Goal: Task Accomplishment & Management: Complete application form

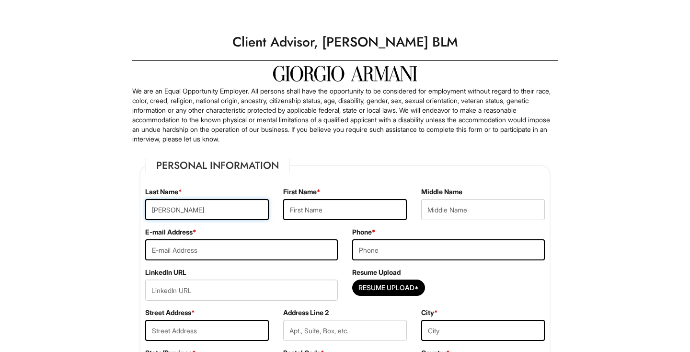
type input "[PERSON_NAME]"
type input "d"
type input "[EMAIL_ADDRESS][DOMAIN_NAME]"
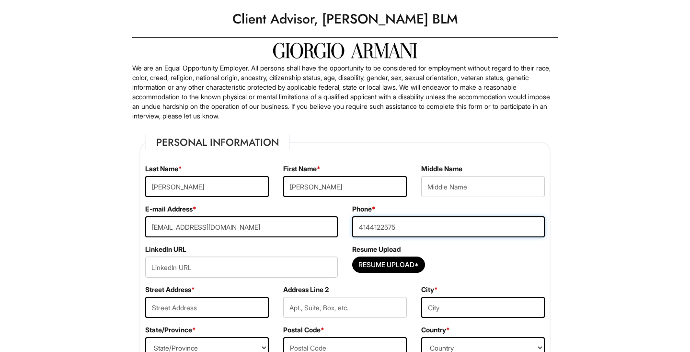
type input "4144122575"
click at [227, 263] on input "url" at bounding box center [241, 266] width 193 height 21
click at [383, 262] on input "Resume Upload*" at bounding box center [389, 264] width 72 height 15
type input "C:\fakepath\RESUME.pdf"
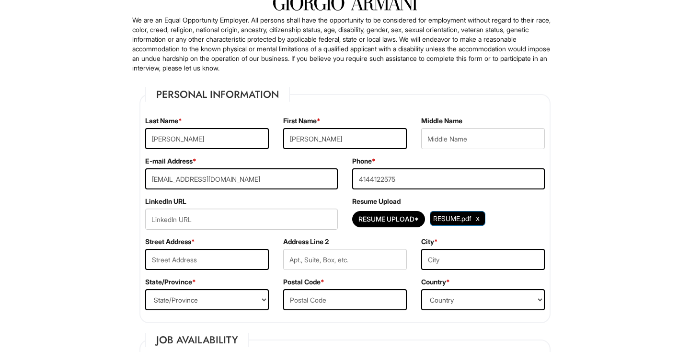
scroll to position [70, 0]
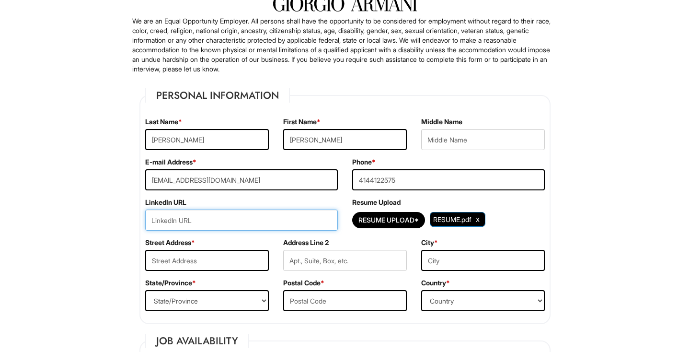
click at [250, 223] on input "url" at bounding box center [241, 219] width 193 height 21
paste input "[URL][DOMAIN_NAME][PERSON_NAME]"
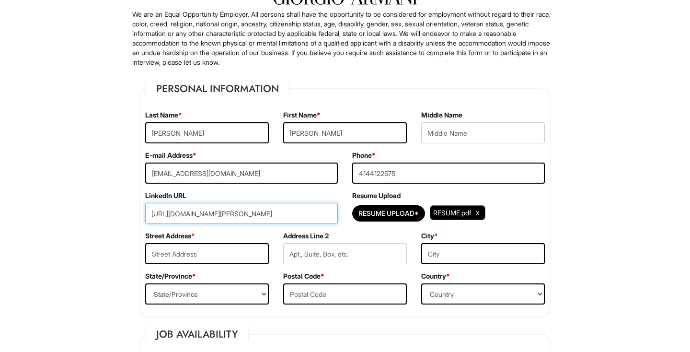
scroll to position [91, 0]
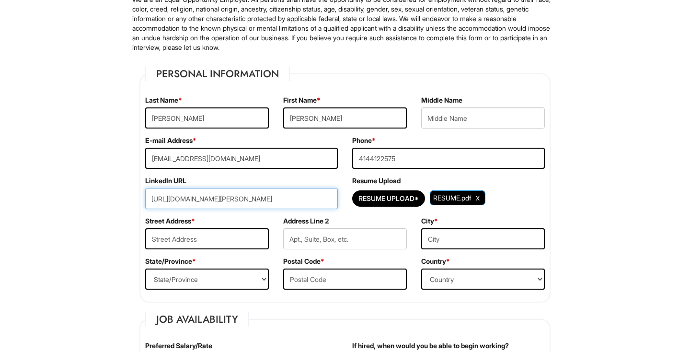
type input "[URL][DOMAIN_NAME][PERSON_NAME]"
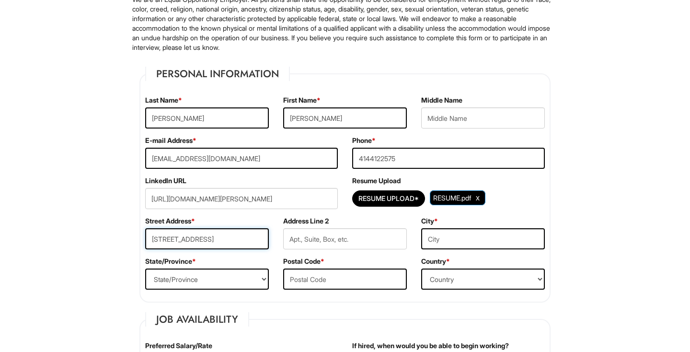
type input "[STREET_ADDRESS]"
type input "[GEOGRAPHIC_DATA]"
select select "IL"
type input "0"
type input "60622"
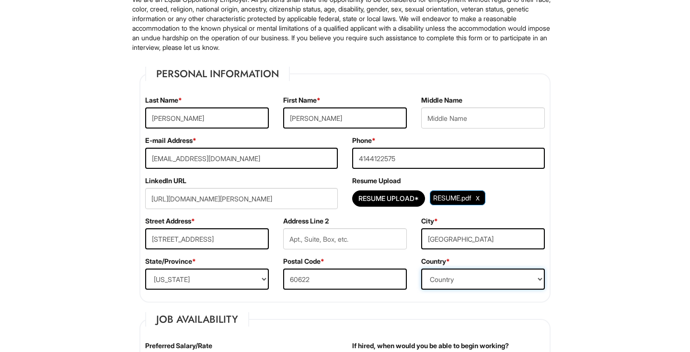
select select "[GEOGRAPHIC_DATA]"
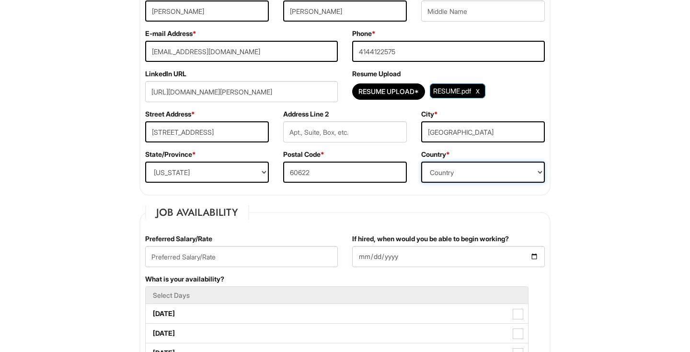
scroll to position [234, 0]
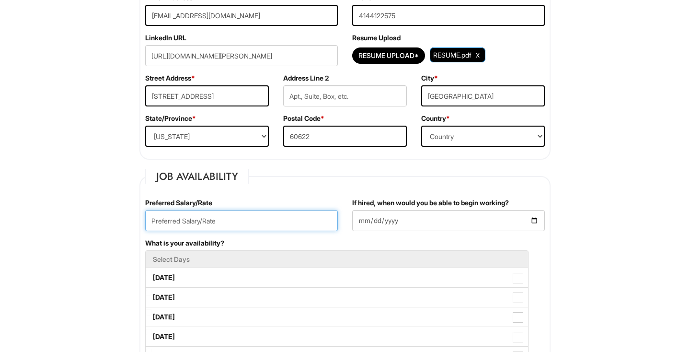
click at [278, 218] on input "text" at bounding box center [241, 220] width 193 height 21
type input "20"
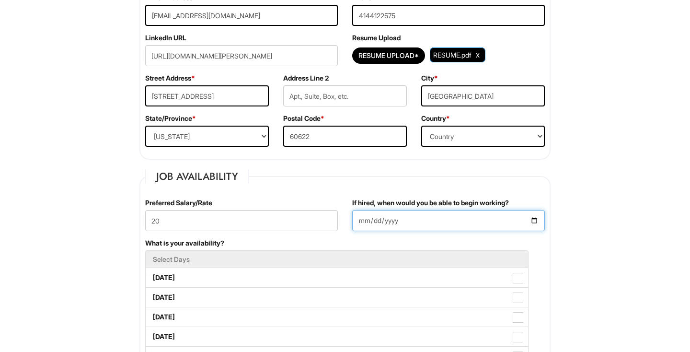
click at [407, 222] on input "If hired, when would you be able to begin working?" at bounding box center [448, 220] width 193 height 21
click at [425, 214] on input "[DATE]" at bounding box center [448, 220] width 193 height 21
type input "[DATE]"
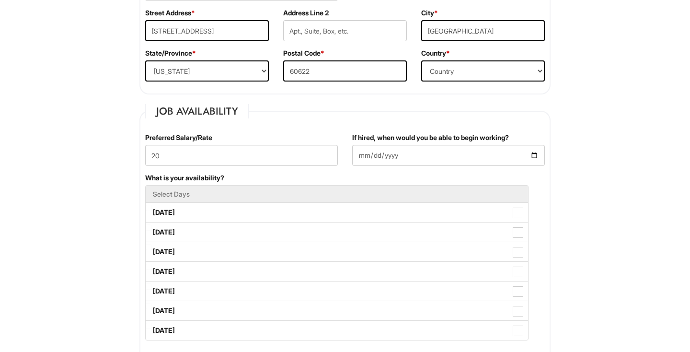
scroll to position [301, 0]
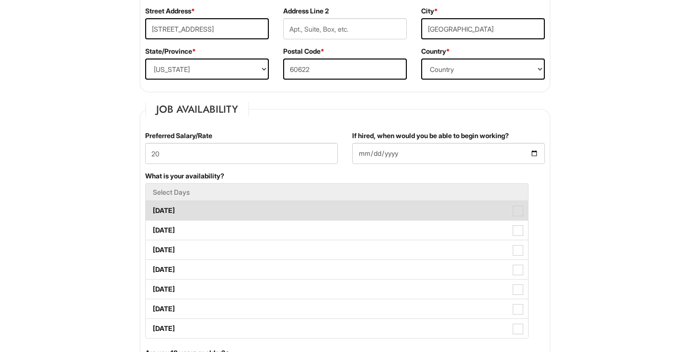
click at [234, 206] on label "[DATE]" at bounding box center [337, 210] width 382 height 19
click at [152, 206] on Available_Monday "[DATE]" at bounding box center [149, 206] width 6 height 6
checkbox Available_Monday "true"
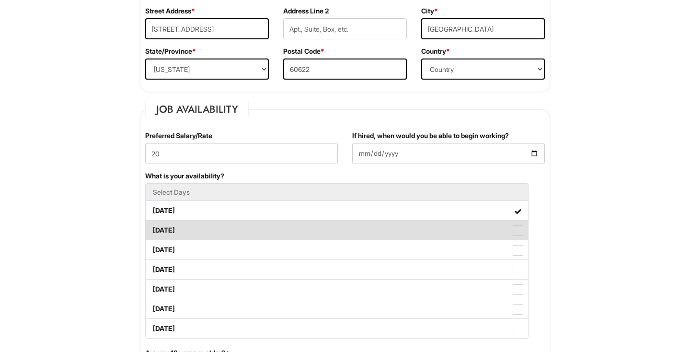
click at [232, 224] on label "[DATE]" at bounding box center [337, 229] width 382 height 19
click at [152, 224] on Available_Tuesday "[DATE]" at bounding box center [149, 225] width 6 height 6
checkbox Available_Tuesday "true"
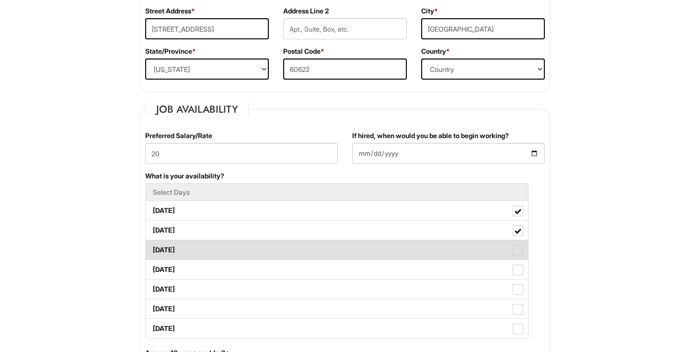
click at [232, 242] on label "[DATE]" at bounding box center [337, 249] width 382 height 19
click at [152, 242] on Available_Wednesday "[DATE]" at bounding box center [149, 245] width 6 height 6
checkbox Available_Wednesday "true"
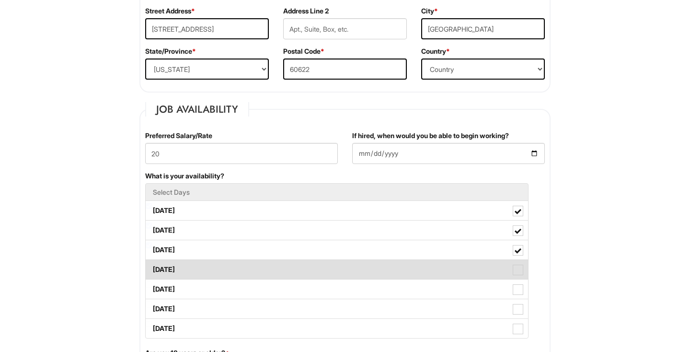
click at [232, 260] on label "[DATE]" at bounding box center [337, 269] width 382 height 19
click at [152, 262] on Available_Thursday "[DATE]" at bounding box center [149, 265] width 6 height 6
checkbox Available_Thursday "true"
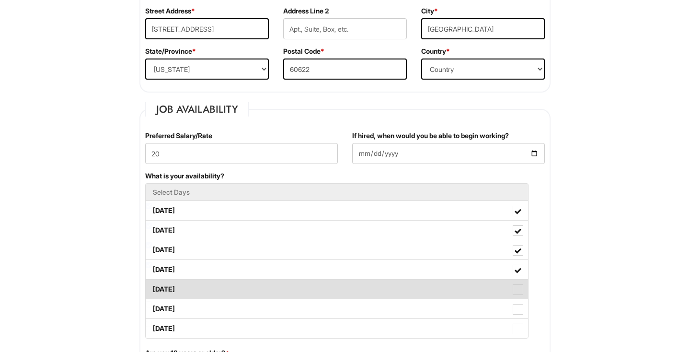
click at [231, 283] on label "[DATE]" at bounding box center [337, 288] width 382 height 19
click at [152, 283] on Available_Friday "[DATE]" at bounding box center [149, 284] width 6 height 6
checkbox Available_Friday "true"
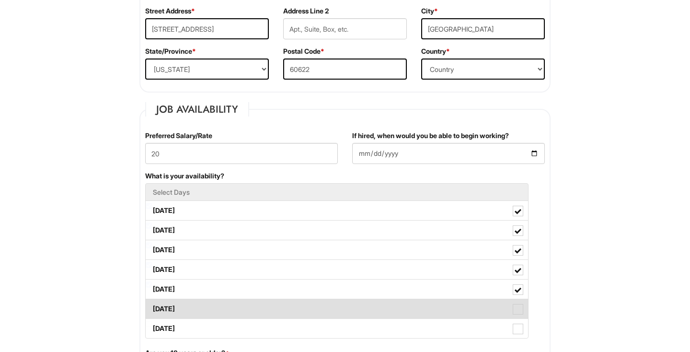
click at [229, 306] on label "[DATE]" at bounding box center [337, 308] width 382 height 19
click at [152, 306] on Available_Saturday "[DATE]" at bounding box center [149, 304] width 6 height 6
checkbox Available_Saturday "true"
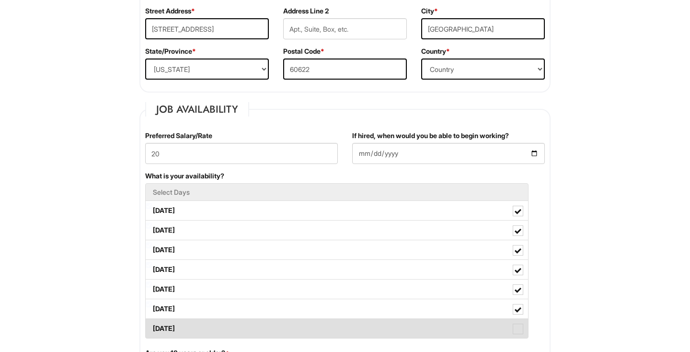
click at [229, 319] on label "[DATE]" at bounding box center [337, 328] width 382 height 19
click at [152, 320] on Available_Sunday "[DATE]" at bounding box center [149, 323] width 6 height 6
checkbox Available_Sunday "true"
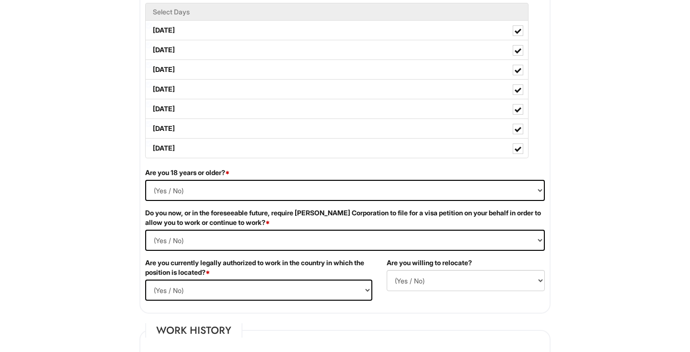
scroll to position [490, 0]
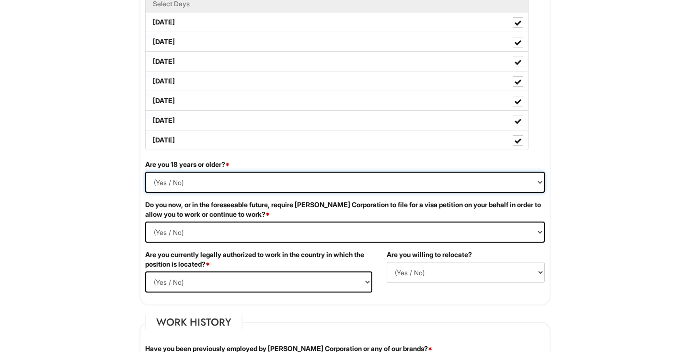
select select "Yes"
select Required "No"
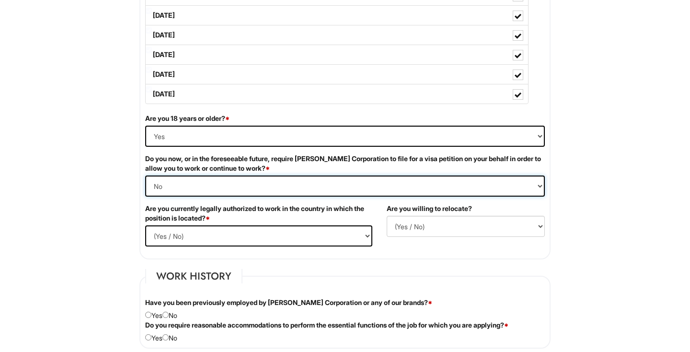
scroll to position [548, 0]
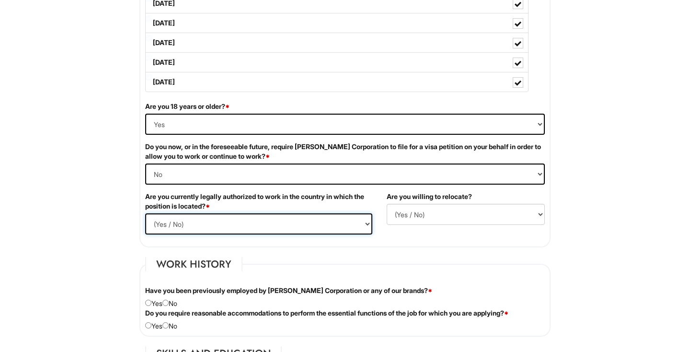
select select "Yes"
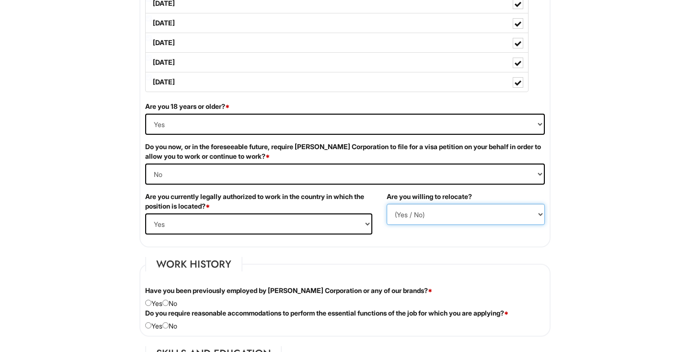
select select "N"
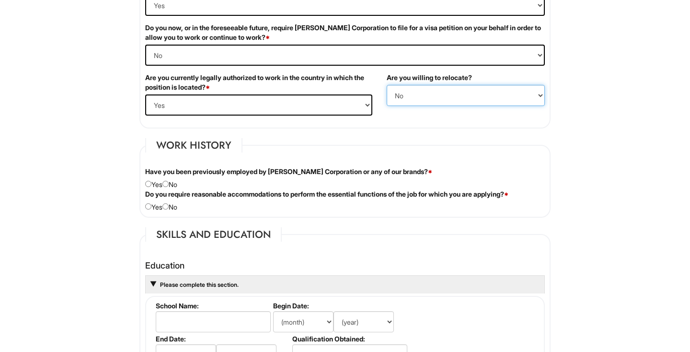
scroll to position [666, 0]
click at [179, 184] on div "Have you been previously employed by [PERSON_NAME] Corporation or any of our br…" at bounding box center [345, 178] width 414 height 23
click at [169, 182] on input "radio" at bounding box center [165, 184] width 6 height 6
radio input "true"
click at [178, 206] on div "Do you require reasonable accommodations to perform the essential functions of …" at bounding box center [345, 201] width 414 height 23
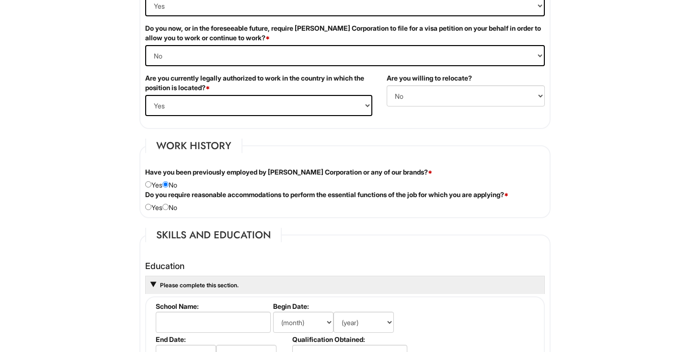
click at [169, 206] on input "radio" at bounding box center [165, 207] width 6 height 6
radio input "true"
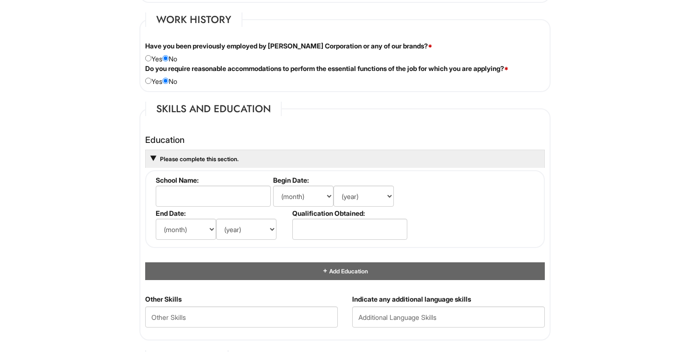
scroll to position [798, 0]
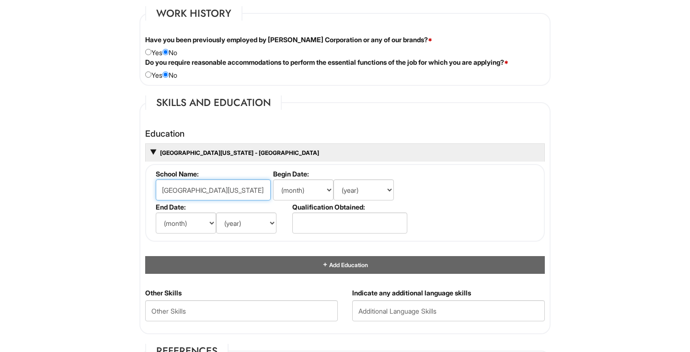
type input "[GEOGRAPHIC_DATA][US_STATE] - [GEOGRAPHIC_DATA]"
select select "9"
select select "2020"
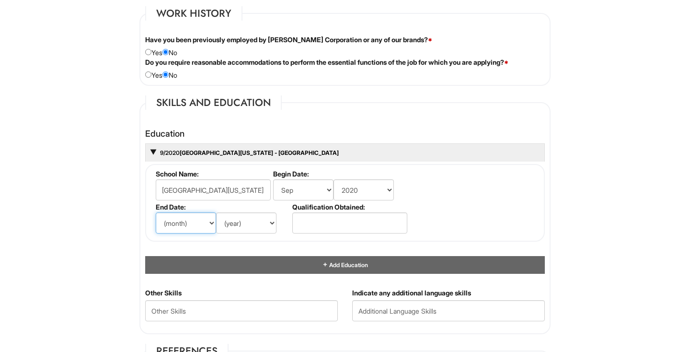
select select "5"
click at [237, 209] on li "End Date: (month) Jan Feb Mar Apr May Jun [DATE] Aug Sep Oct Nov Dec (year) 202…" at bounding box center [221, 219] width 137 height 33
select select "2024"
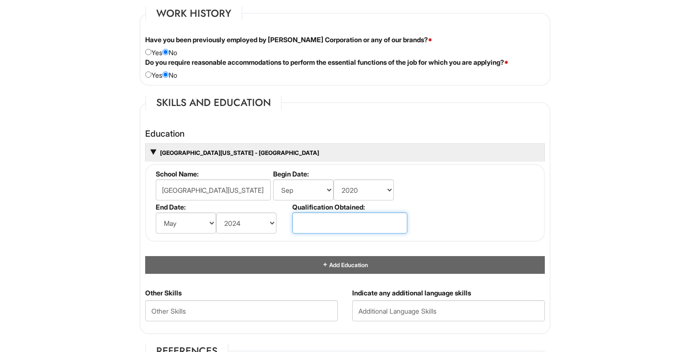
click at [332, 212] on input "text" at bounding box center [349, 222] width 115 height 21
type input "BA in Communications and Art"
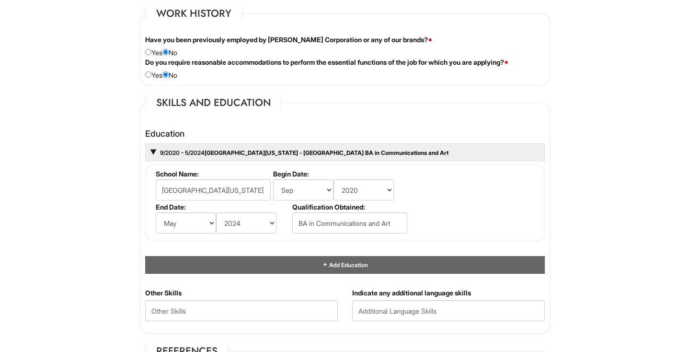
click at [494, 203] on fieldset "School Name: [GEOGRAPHIC_DATA][US_STATE] - [GEOGRAPHIC_DATA] Begin Date: (month…" at bounding box center [345, 203] width 400 height 78
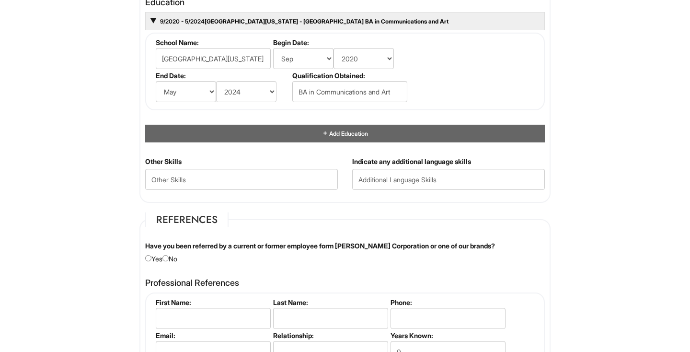
scroll to position [928, 0]
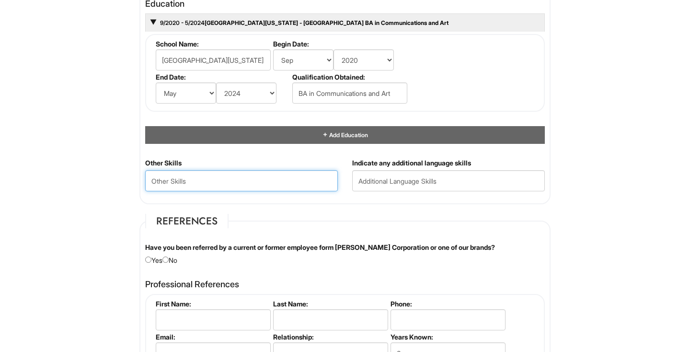
click at [318, 181] on Skills "text" at bounding box center [241, 180] width 193 height 21
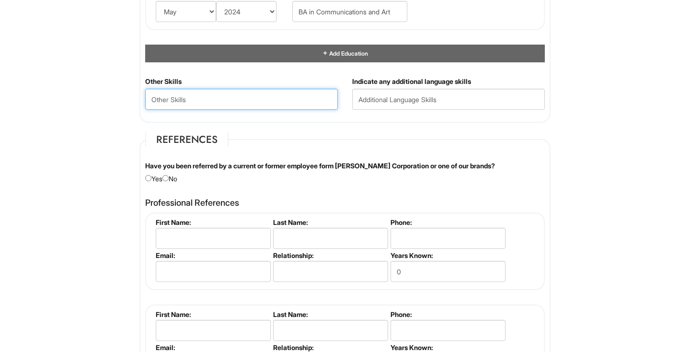
scroll to position [1023, 0]
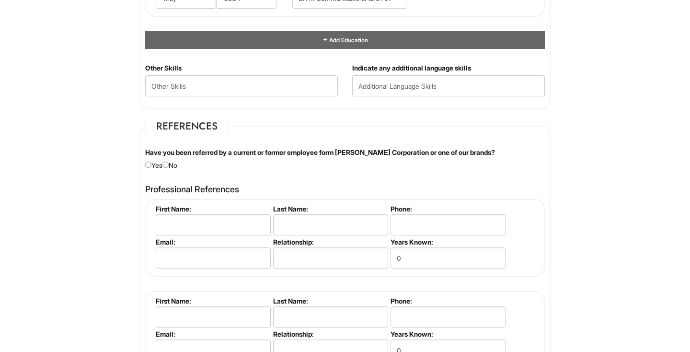
click at [167, 163] on input "radio" at bounding box center [165, 164] width 6 height 6
radio input "true"
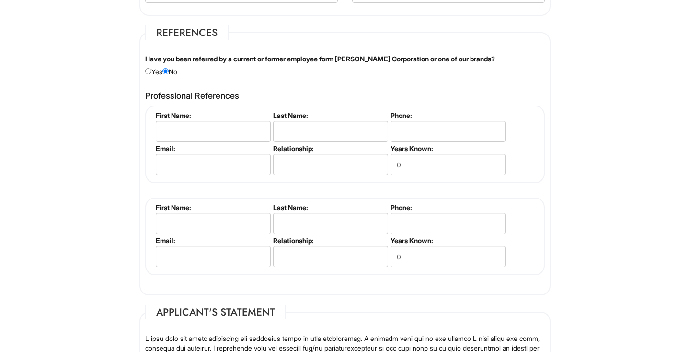
scroll to position [1117, 0]
type input "[PERSON_NAME]"
type input "Lusso"
click at [409, 170] on input "0" at bounding box center [447, 163] width 115 height 21
type input "2"
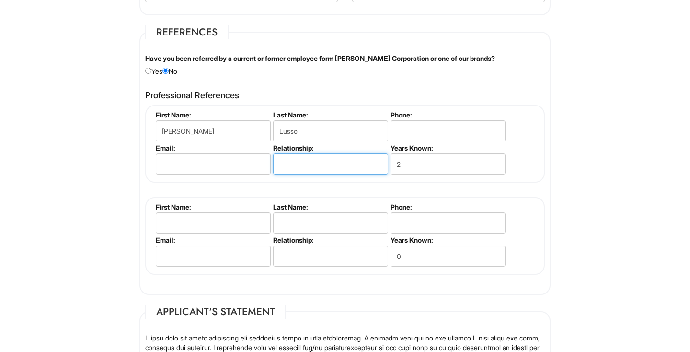
click at [356, 164] on input "text" at bounding box center [330, 163] width 115 height 21
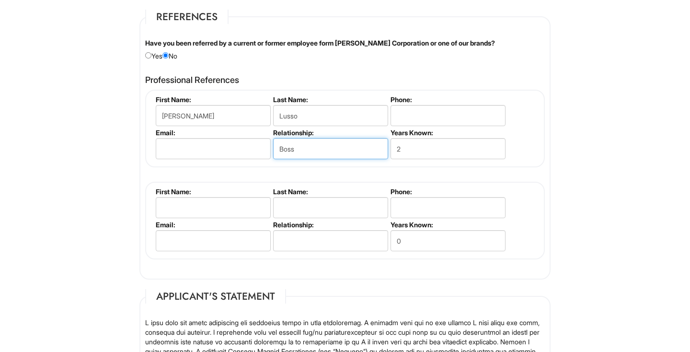
scroll to position [1125, 0]
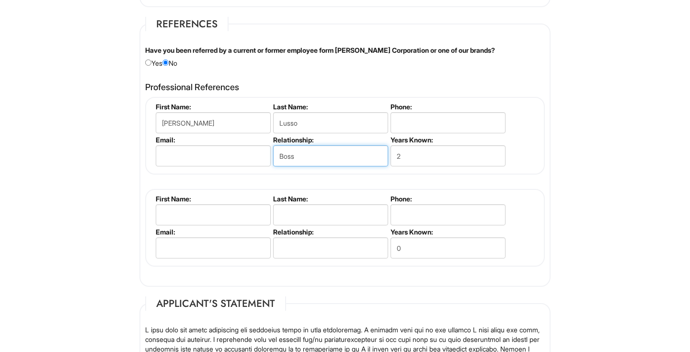
type input "Boss"
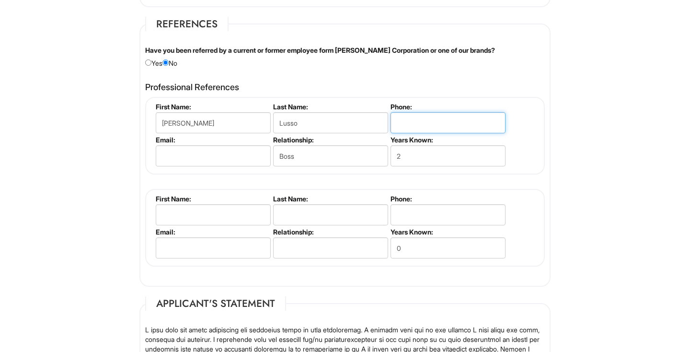
click at [448, 112] on input "tel" at bounding box center [447, 122] width 115 height 21
type input "6122120702"
click at [308, 229] on label "Relationship:" at bounding box center [330, 232] width 114 height 8
click at [259, 228] on label "Email:" at bounding box center [213, 232] width 114 height 8
click at [255, 223] on li "First Name:" at bounding box center [211, 210] width 117 height 33
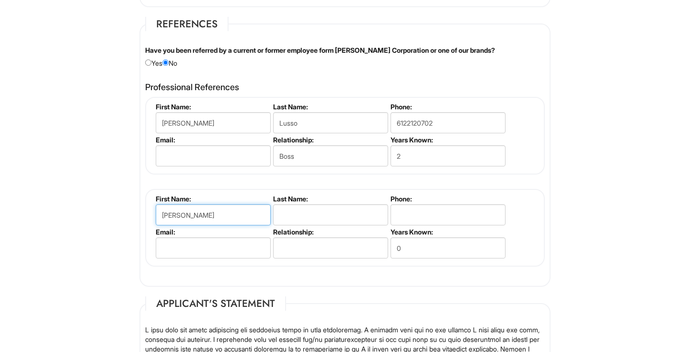
type input "[PERSON_NAME]"
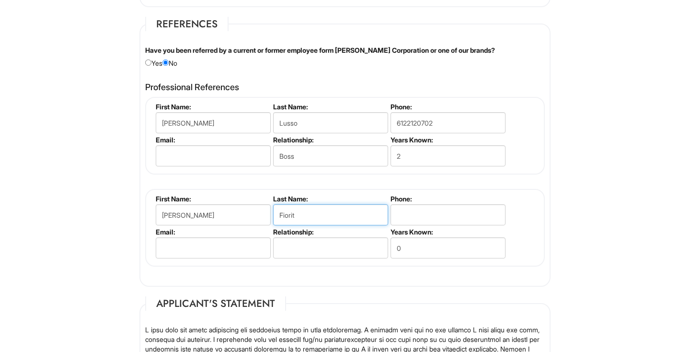
type input "[PERSON_NAME]"
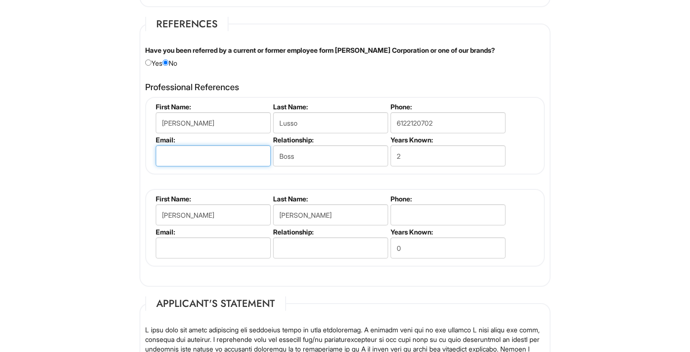
type input "[PERSON_NAME][EMAIL_ADDRESS][DOMAIN_NAME]"
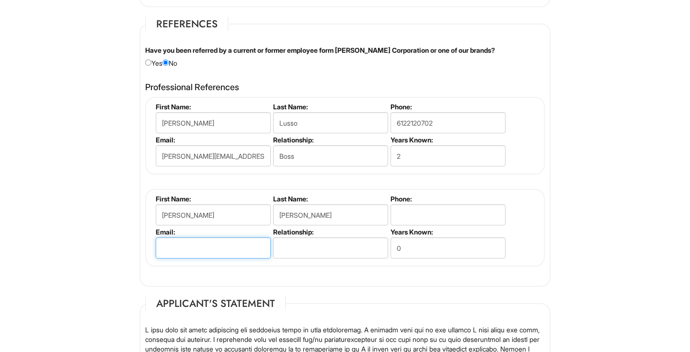
type input "[PERSON_NAME][EMAIL_ADDRESS][DOMAIN_NAME]"
type input "[PERSON_NAME]"
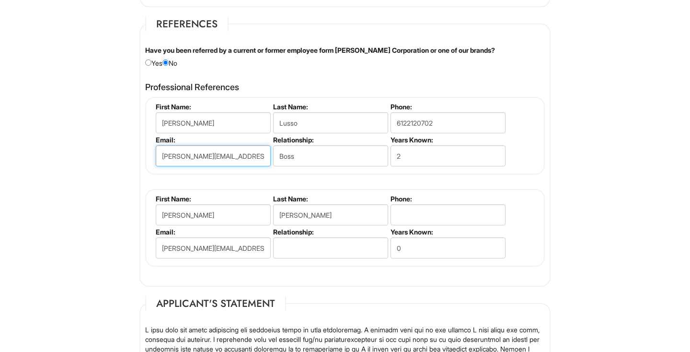
click at [243, 150] on input "[PERSON_NAME][EMAIL_ADDRESS][DOMAIN_NAME]" at bounding box center [213, 155] width 115 height 21
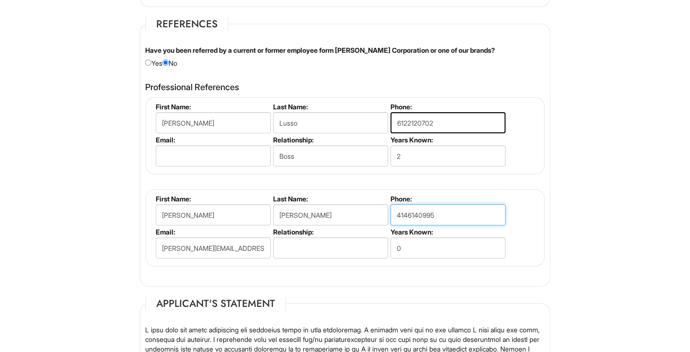
type input "4146140995"
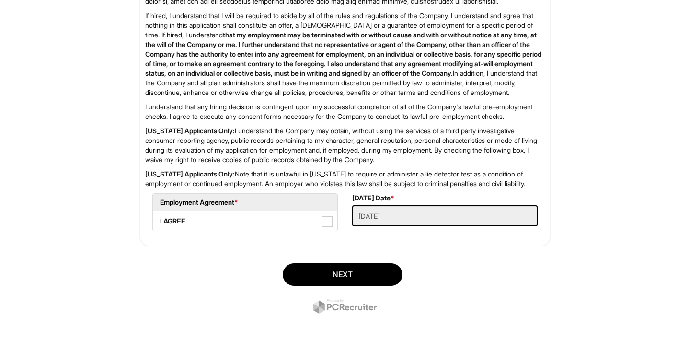
scroll to position [1541, 0]
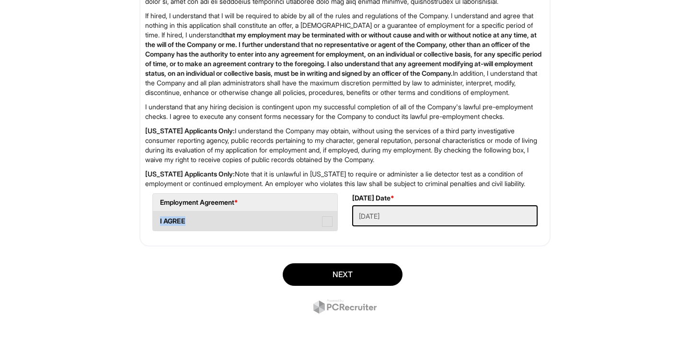
click at [260, 229] on label "I AGREE" at bounding box center [245, 220] width 184 height 19
click at [159, 219] on AGREE "I AGREE" at bounding box center [156, 216] width 6 height 6
checkbox AGREE "true"
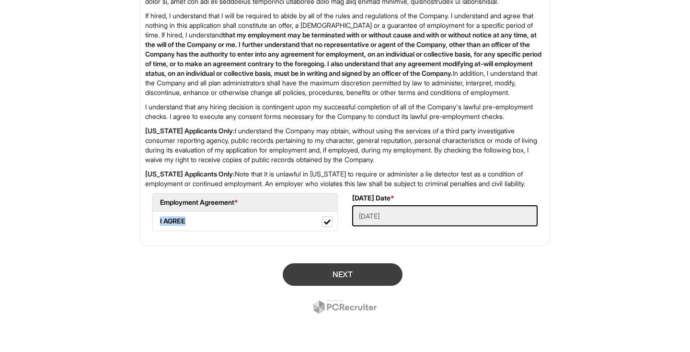
click at [335, 286] on button "Next" at bounding box center [343, 274] width 120 height 23
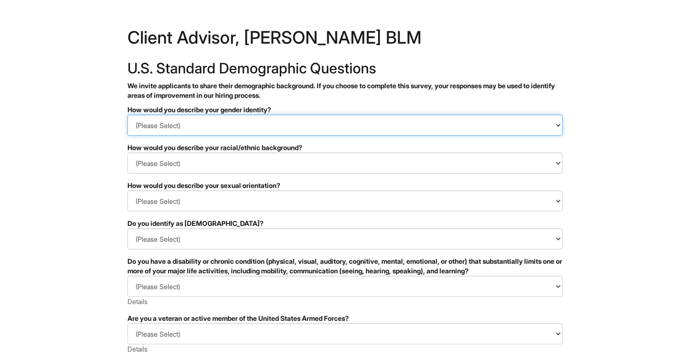
select select "Woman"
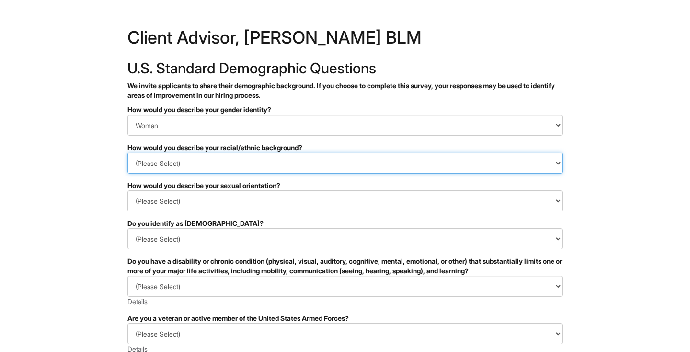
select select "White or European"
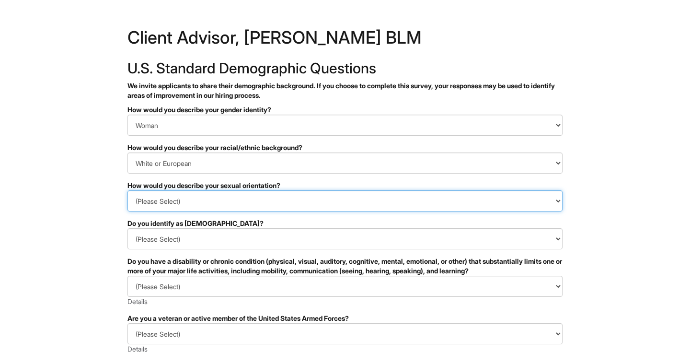
select select "I don't wish to answer"
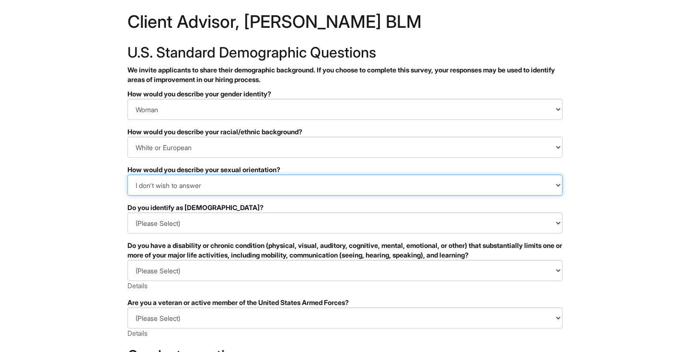
scroll to position [18, 0]
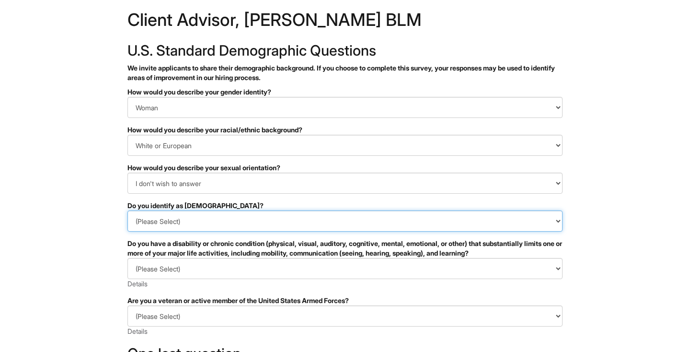
select select "No"
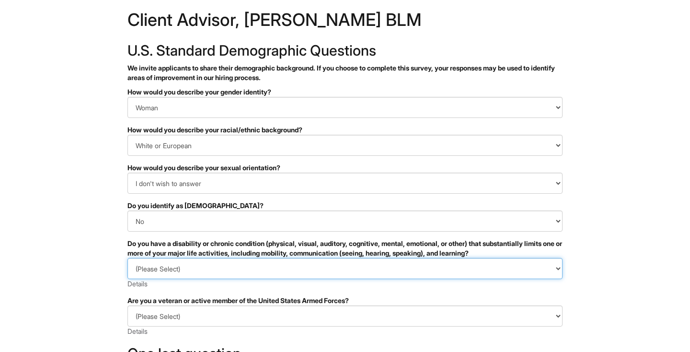
select select "NO, I DON'T HAVE A DISABILITY"
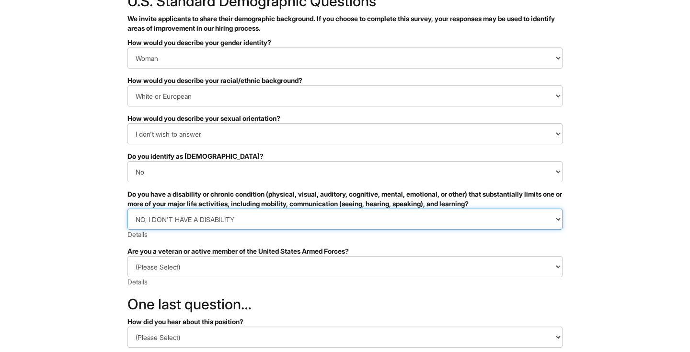
scroll to position [71, 0]
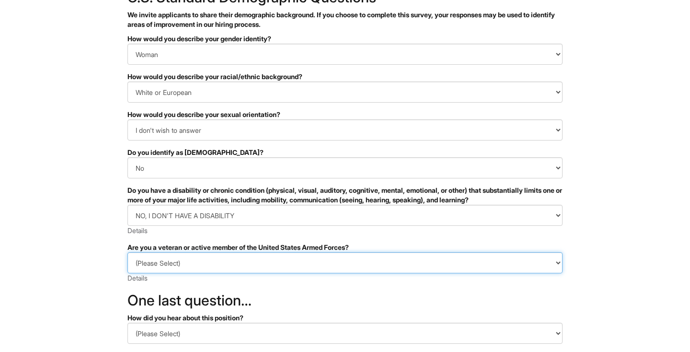
select select "I AM NOT A PROTECTED VETERAN"
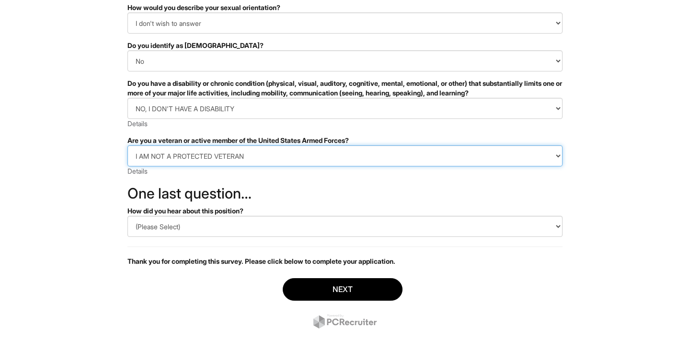
scroll to position [185, 0]
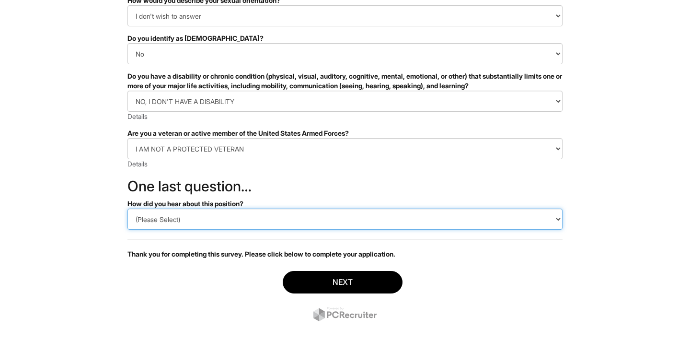
select select "LinkedIn"
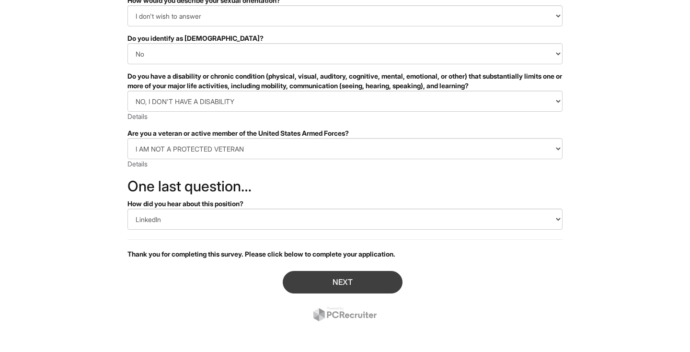
click at [361, 276] on button "Next" at bounding box center [343, 282] width 120 height 23
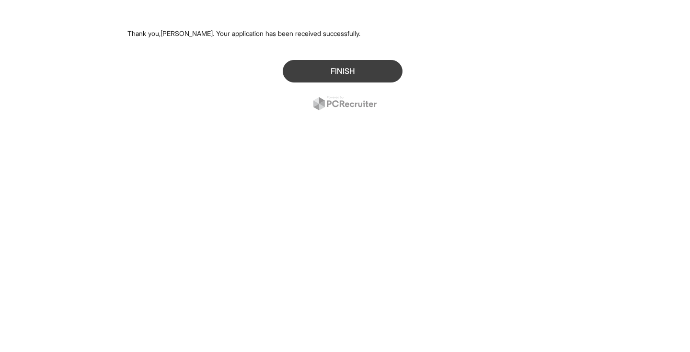
click at [354, 75] on button "Finish" at bounding box center [343, 71] width 120 height 23
